Goal: Transaction & Acquisition: Book appointment/travel/reservation

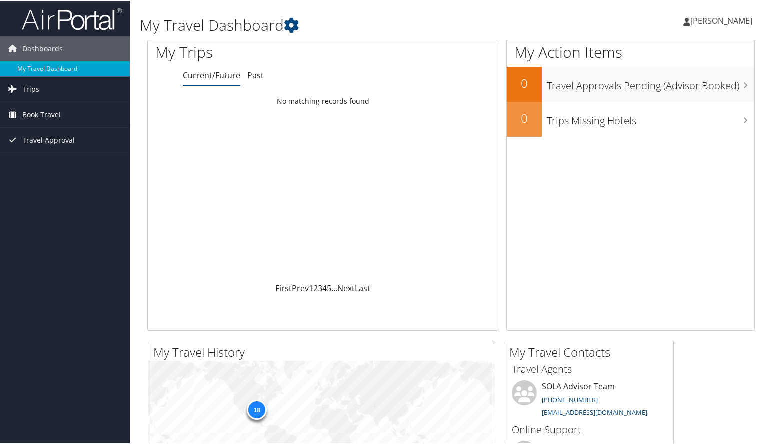
click at [32, 110] on span "Book Travel" at bounding box center [41, 113] width 38 height 25
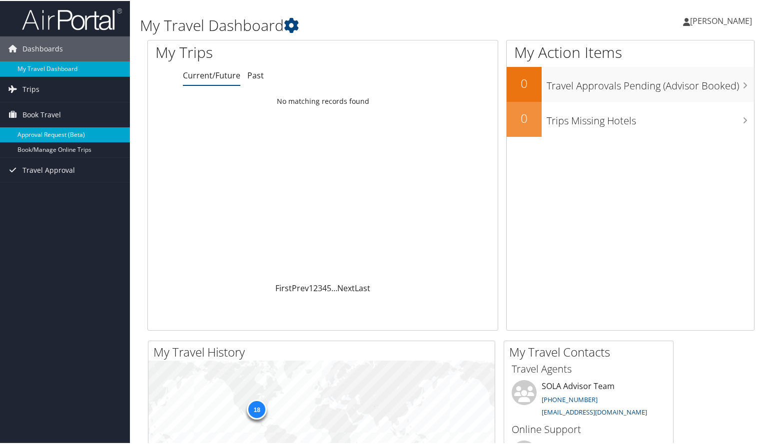
click at [44, 134] on link "Approval Request (Beta)" at bounding box center [65, 133] width 130 height 15
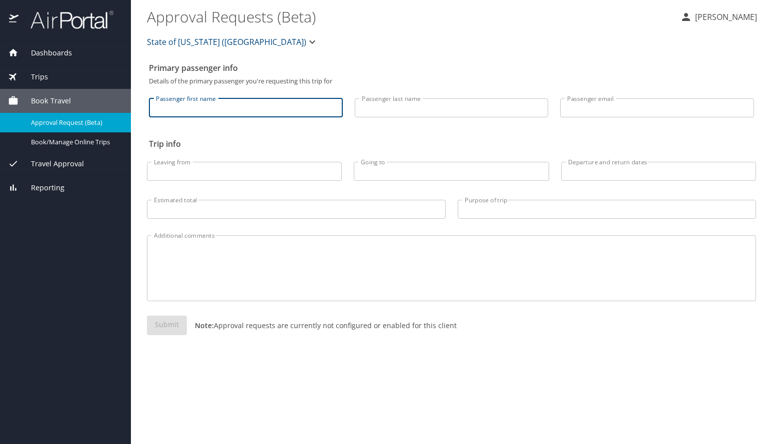
click at [235, 108] on input "Passenger first name" at bounding box center [246, 107] width 194 height 19
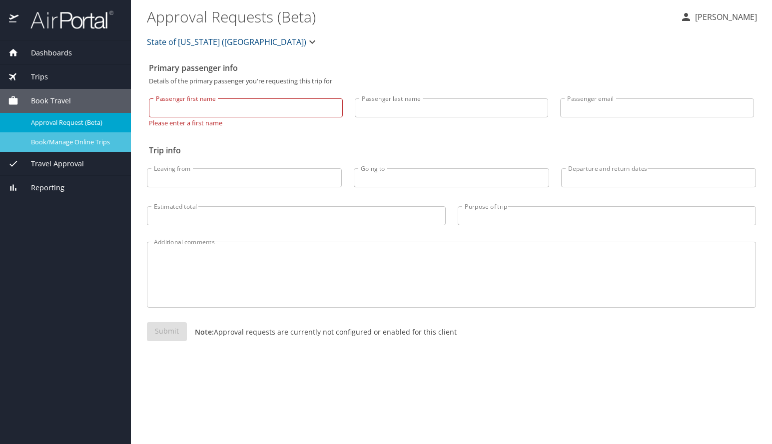
click at [54, 144] on span "Book/Manage Online Trips" at bounding box center [75, 141] width 88 height 9
